Goal: Go to known website: Go to known website

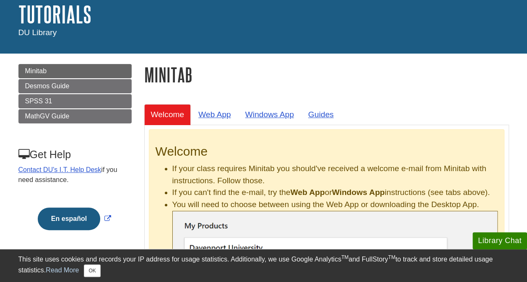
scroll to position [52, 0]
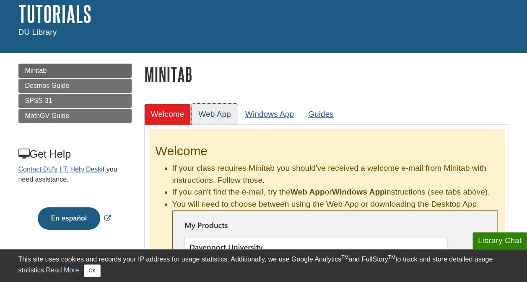
click at [211, 111] on link "Web App" at bounding box center [214, 114] width 46 height 21
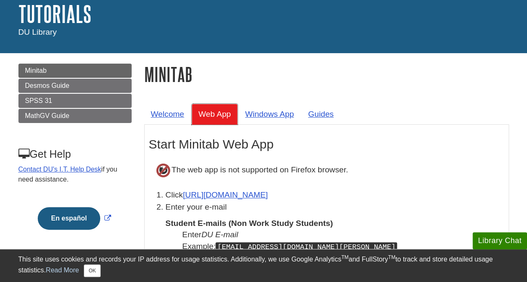
scroll to position [130, 0]
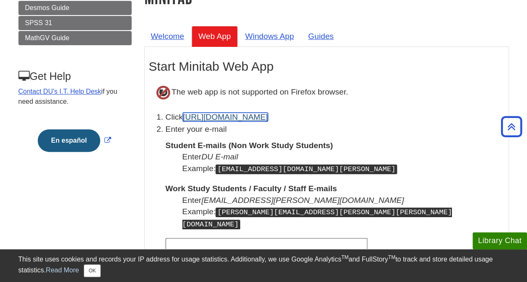
click at [241, 117] on link "[URL][DOMAIN_NAME]" at bounding box center [225, 117] width 85 height 9
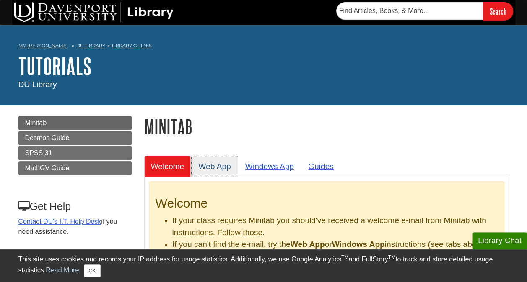
click at [207, 165] on link "Web App" at bounding box center [214, 166] width 46 height 21
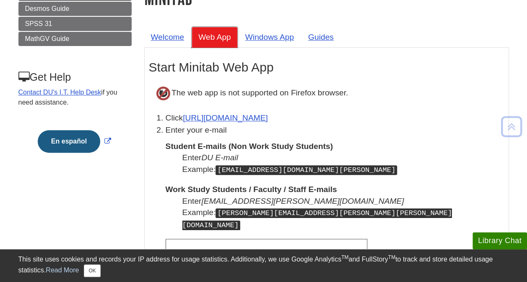
scroll to position [130, 0]
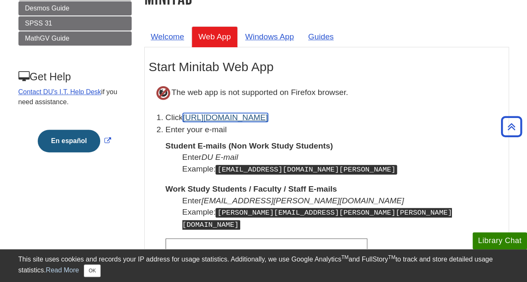
click at [228, 119] on link "[URL][DOMAIN_NAME]" at bounding box center [225, 117] width 85 height 9
